Goal: Task Accomplishment & Management: Use online tool/utility

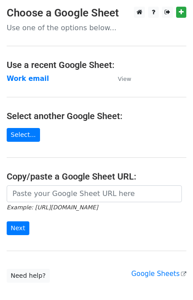
click at [24, 77] on strong "Work email" at bounding box center [28, 79] width 42 height 8
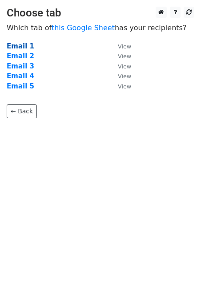
click at [14, 46] on strong "Email 1" at bounding box center [21, 46] width 28 height 8
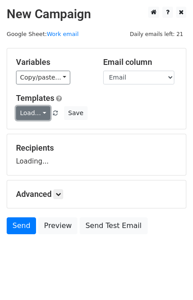
click at [31, 116] on link "Load..." at bounding box center [33, 113] width 34 height 14
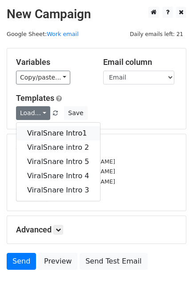
click at [38, 129] on link "ViralSnare Intro1" at bounding box center [58, 133] width 84 height 14
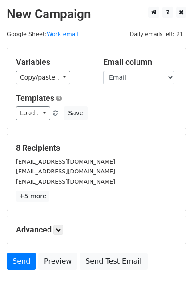
scroll to position [44, 0]
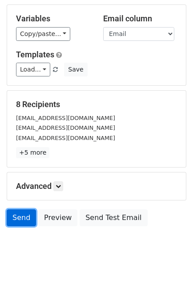
click at [19, 218] on link "Send" at bounding box center [21, 217] width 29 height 17
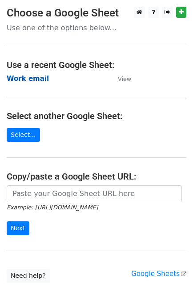
click at [29, 77] on strong "Work email" at bounding box center [28, 79] width 42 height 8
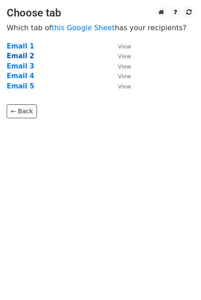
click at [20, 57] on strong "Email 2" at bounding box center [21, 56] width 28 height 8
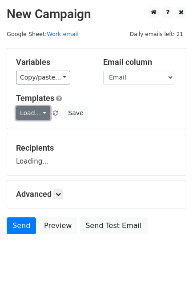
click at [28, 116] on link "Load..." at bounding box center [33, 113] width 34 height 14
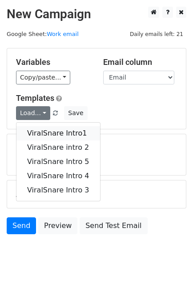
click at [39, 132] on link "ViralSnare Intro1" at bounding box center [58, 133] width 84 height 14
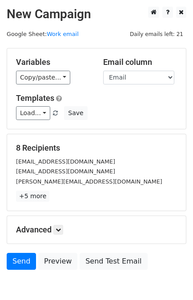
scroll to position [44, 0]
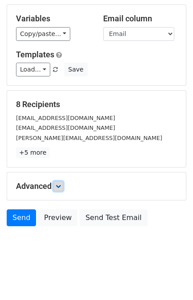
click at [58, 184] on icon at bounding box center [58, 186] width 5 height 5
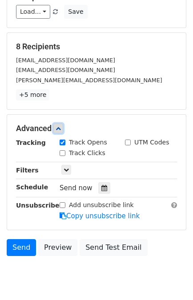
scroll to position [103, 0]
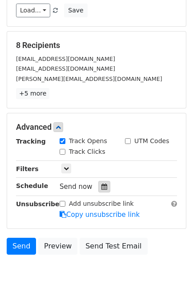
click at [101, 185] on icon at bounding box center [104, 187] width 6 height 6
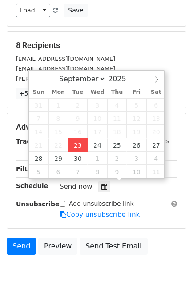
type input "2025-09-23 13:46"
type input "01"
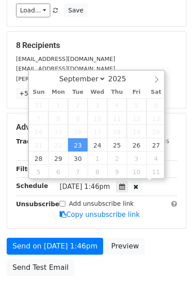
scroll to position [0, 0]
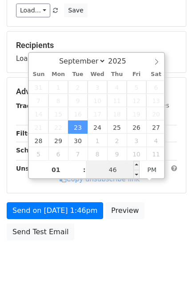
click at [114, 172] on input "46" at bounding box center [113, 170] width 54 height 18
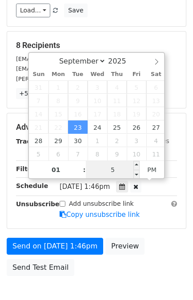
type input "59"
type input "2025-09-23 13:59"
click at [160, 240] on div "Send on Sep 23 at 1:46pm Preview Send Test Email" at bounding box center [96, 259] width 193 height 43
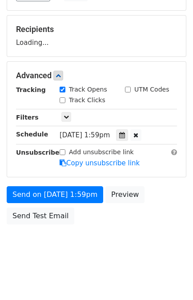
scroll to position [116, 0]
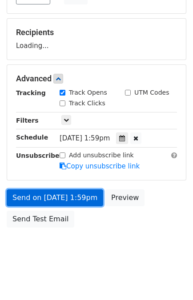
click at [75, 197] on link "Send on Sep 23 at 1:59pm" at bounding box center [55, 197] width 96 height 17
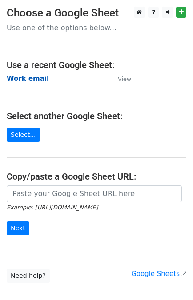
click at [18, 77] on strong "Work email" at bounding box center [28, 79] width 42 height 8
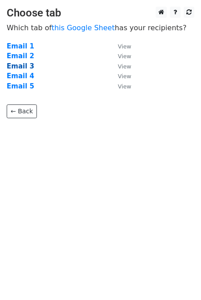
click at [19, 69] on strong "Email 3" at bounding box center [21, 66] width 28 height 8
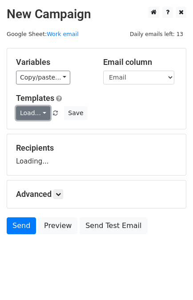
click at [36, 117] on link "Load..." at bounding box center [33, 113] width 34 height 14
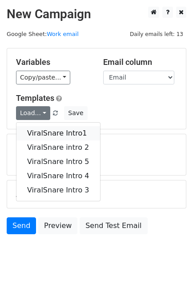
click at [44, 131] on link "ViralSnare Intro1" at bounding box center [58, 133] width 84 height 14
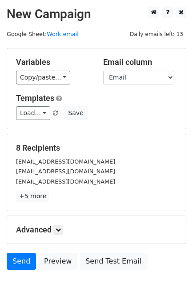
scroll to position [44, 0]
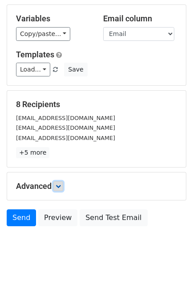
click at [61, 185] on icon at bounding box center [58, 186] width 5 height 5
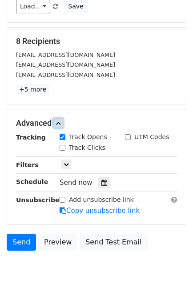
scroll to position [113, 0]
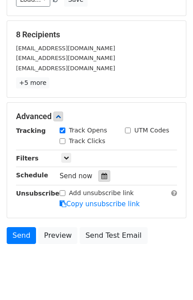
click at [101, 173] on icon at bounding box center [104, 176] width 6 height 6
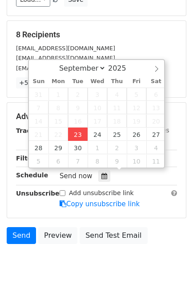
type input "[DATE] 13:47"
type input "01"
type input "47"
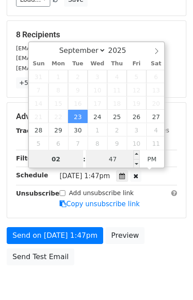
type input "02"
type input "[DATE] 14:47"
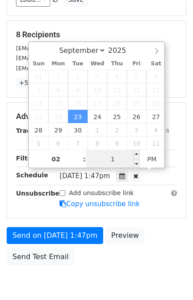
click at [117, 159] on input "1" at bounding box center [113, 159] width 54 height 18
type input "0"
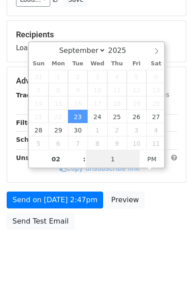
type input "10"
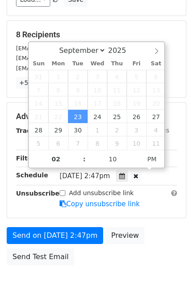
type input "2025-09-23 14:10"
click at [156, 224] on form "Variables Copy/paste... {{Link}} {{Email}} {{Name}} {{Subject}} Email column Li…" at bounding box center [97, 102] width 180 height 335
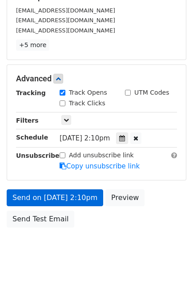
scroll to position [116, 0]
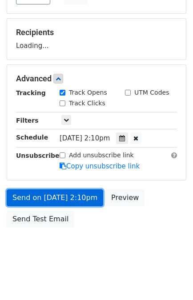
click at [70, 202] on link "Send on Sep 23 at 2:10pm" at bounding box center [55, 197] width 96 height 17
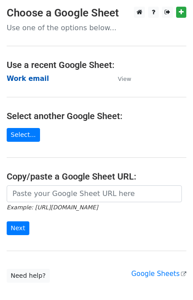
click at [28, 77] on strong "Work email" at bounding box center [28, 79] width 42 height 8
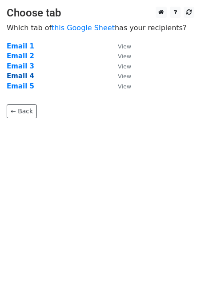
click at [22, 77] on strong "Email 4" at bounding box center [21, 76] width 28 height 8
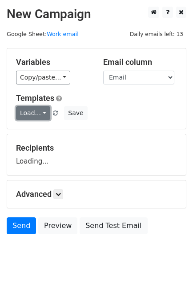
click at [33, 113] on link "Load..." at bounding box center [33, 113] width 34 height 14
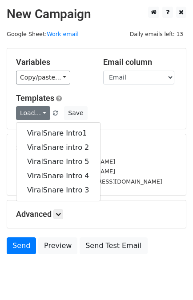
click at [40, 122] on div "ViralSnare Intro1 ViralSnare intro 2 ViralSnare Intro 5 ViralSnare Intro 4 Vira…" at bounding box center [58, 161] width 84 height 79
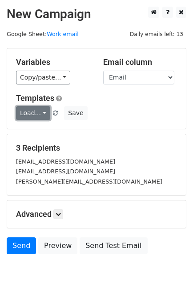
click at [29, 109] on link "Load..." at bounding box center [33, 113] width 34 height 14
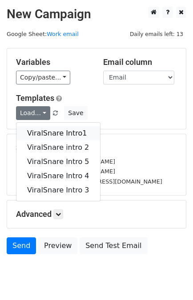
click at [46, 131] on link "ViralSnare Intro1" at bounding box center [58, 133] width 84 height 14
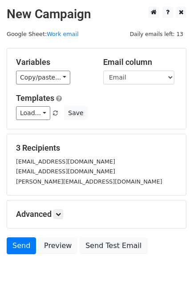
scroll to position [28, 0]
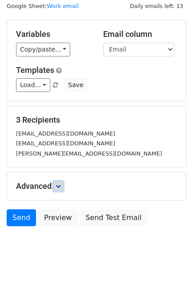
click at [58, 185] on icon at bounding box center [58, 186] width 5 height 5
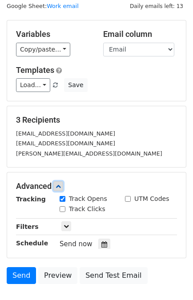
scroll to position [115, 0]
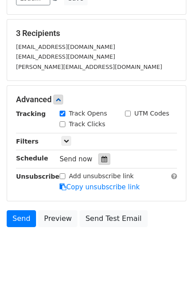
click at [101, 157] on icon at bounding box center [104, 159] width 6 height 6
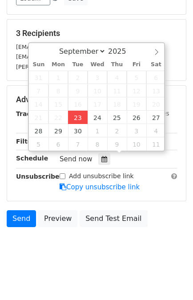
type input "[DATE] 13:47"
type input "01"
type input "47"
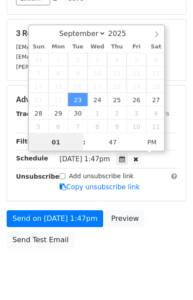
scroll to position [0, 0]
type input "02"
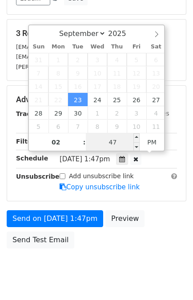
type input "[DATE] 14:47"
click at [114, 146] on input "47" at bounding box center [113, 142] width 54 height 18
type input "20"
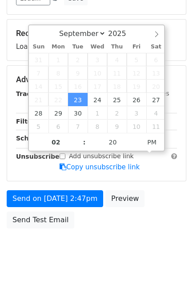
type input "[DATE] 14:20"
click at [146, 229] on div "Send on [DATE] 2:47pm Preview Send Test Email" at bounding box center [96, 211] width 193 height 43
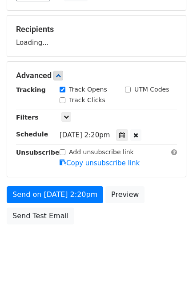
scroll to position [116, 0]
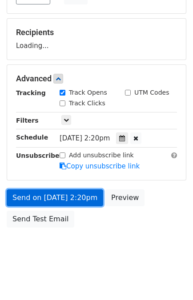
click at [66, 199] on link "Send on [DATE] 2:20pm" at bounding box center [55, 197] width 96 height 17
